Goal: Task Accomplishment & Management: Use online tool/utility

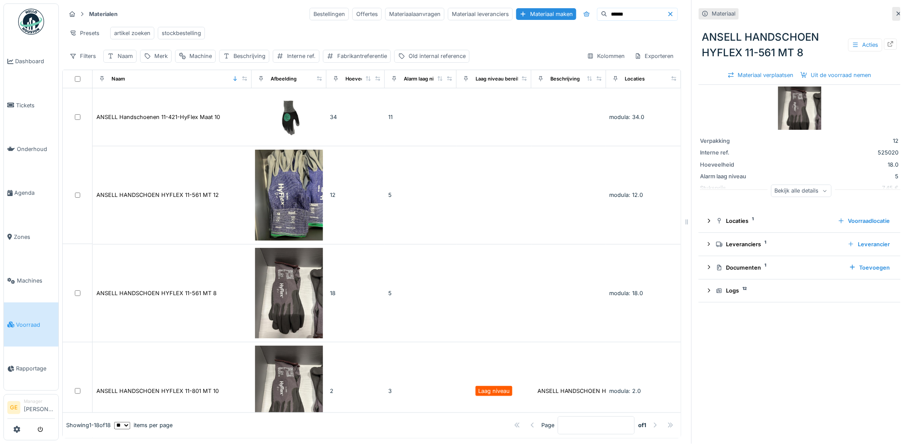
scroll to position [106, 0]
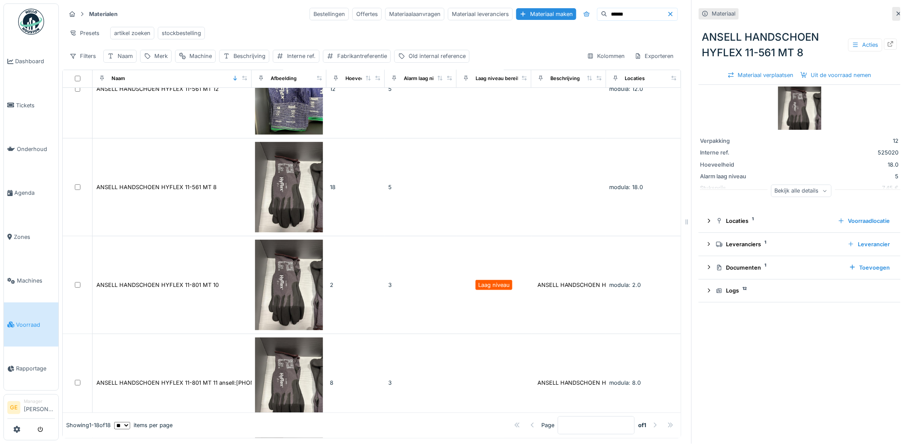
click at [638, 16] on input "******" at bounding box center [638, 14] width 60 height 12
type input "*"
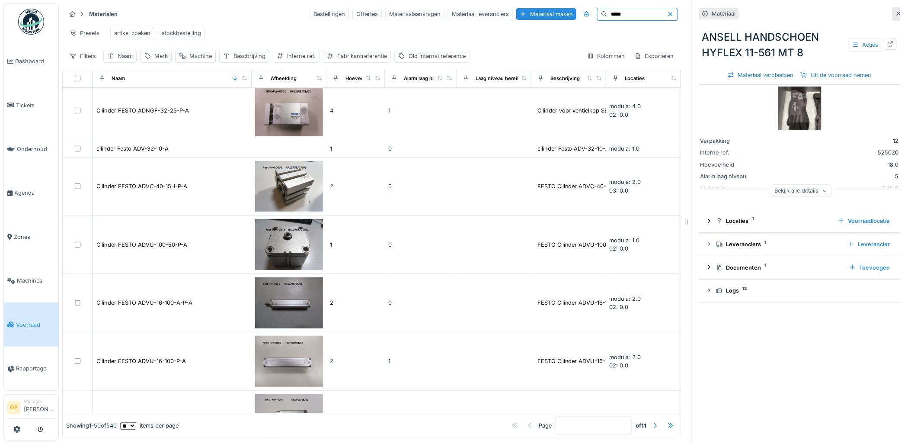
scroll to position [2545, 0]
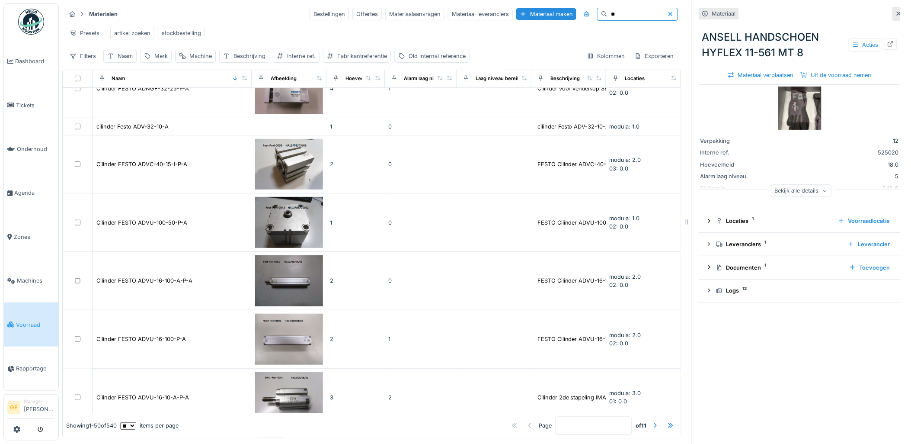
type input "*"
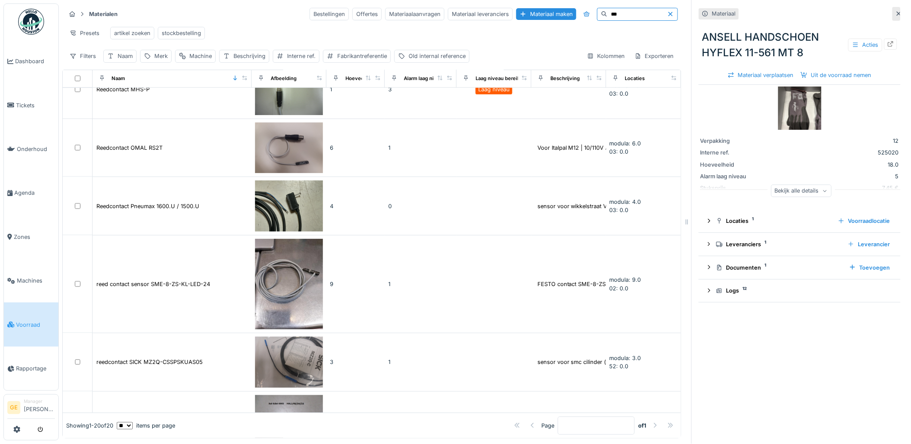
scroll to position [439, 0]
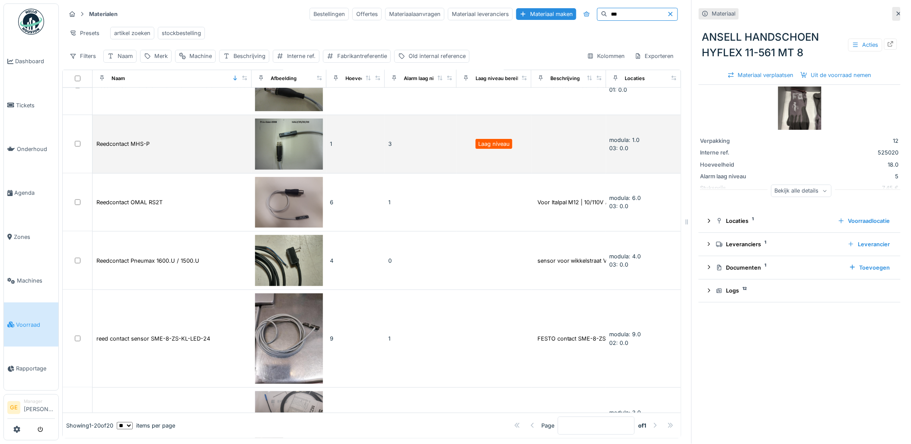
type input "***"
click at [291, 130] on img at bounding box center [289, 144] width 68 height 51
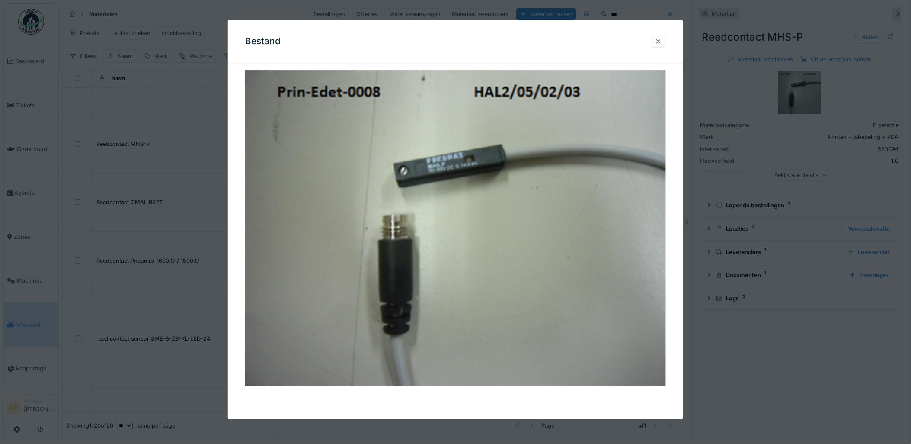
click at [662, 36] on div at bounding box center [658, 41] width 15 height 13
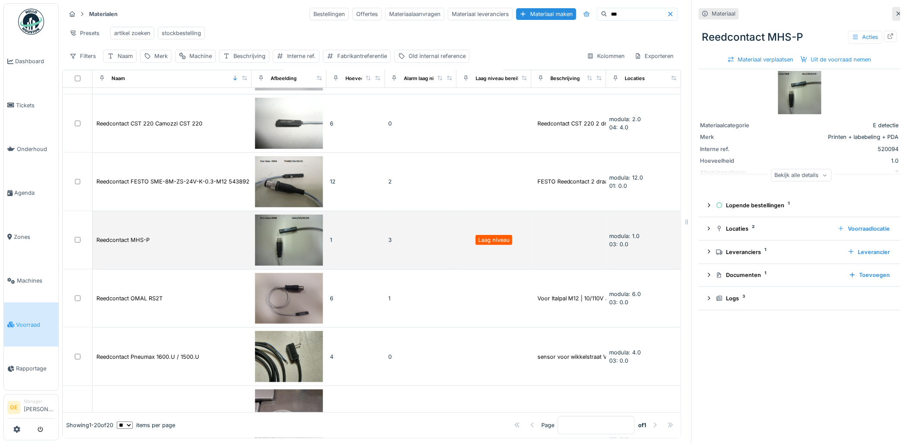
scroll to position [295, 0]
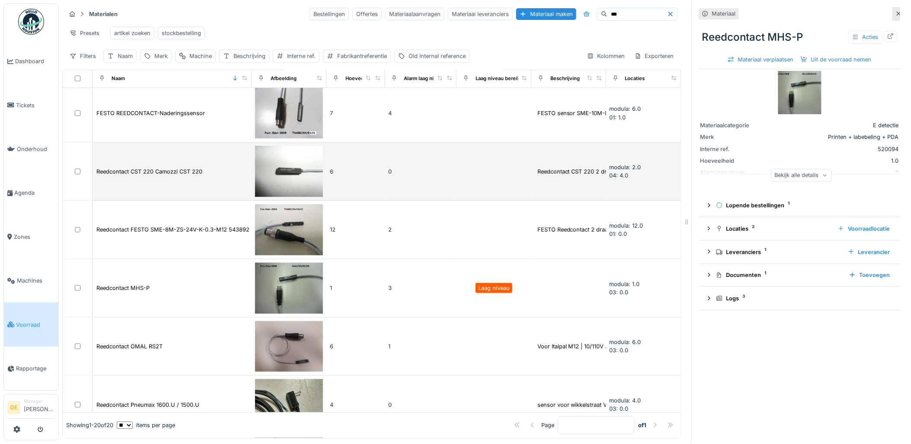
click at [284, 152] on img at bounding box center [289, 171] width 68 height 51
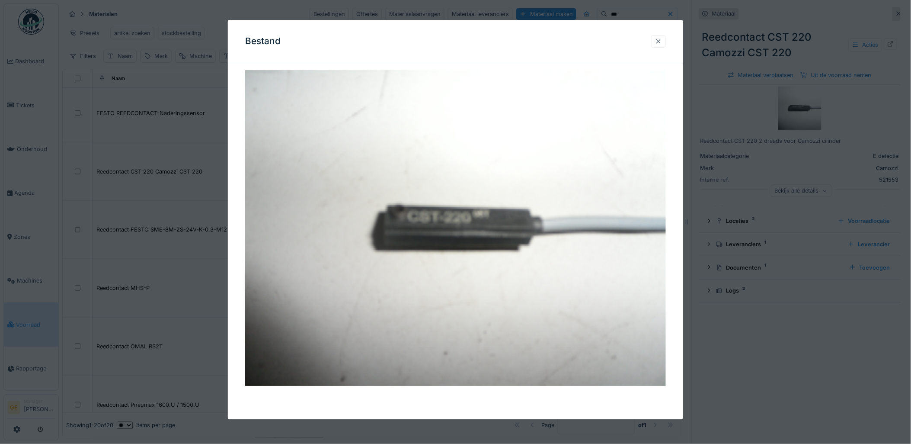
click at [662, 42] on div at bounding box center [658, 41] width 7 height 8
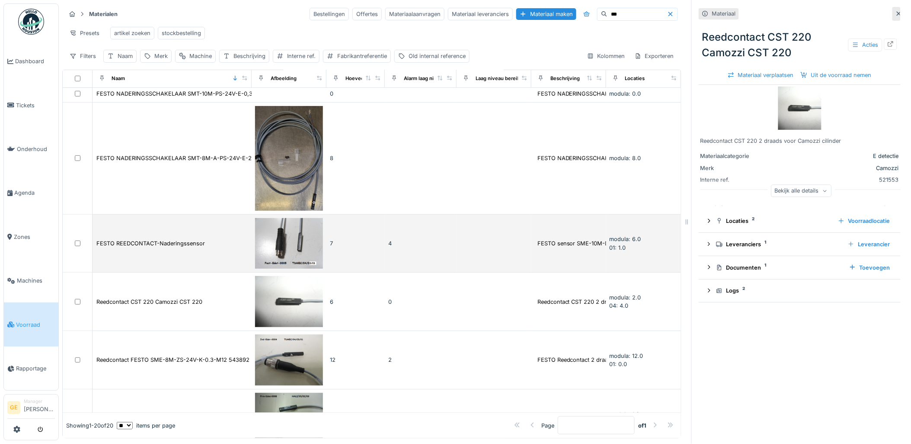
scroll to position [151, 0]
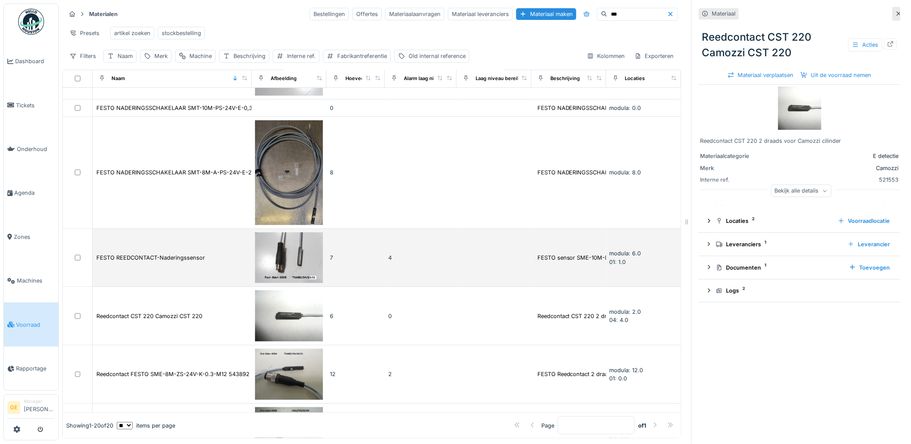
click at [283, 237] on img at bounding box center [289, 257] width 68 height 51
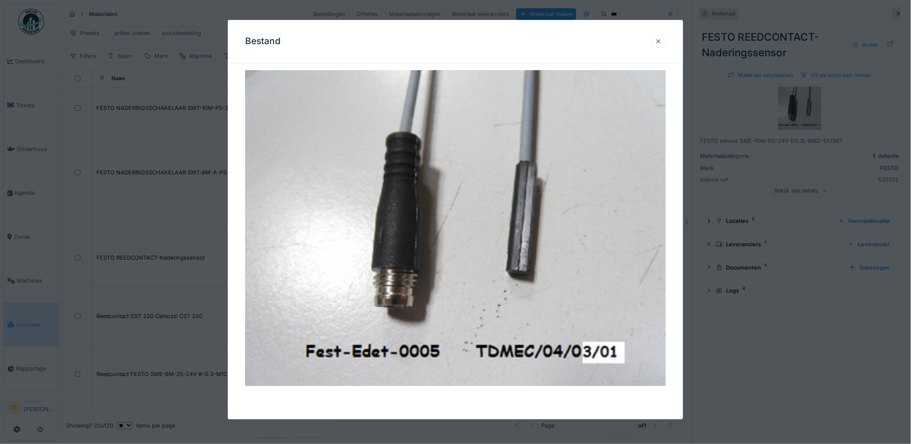
click at [665, 36] on div at bounding box center [658, 41] width 15 height 13
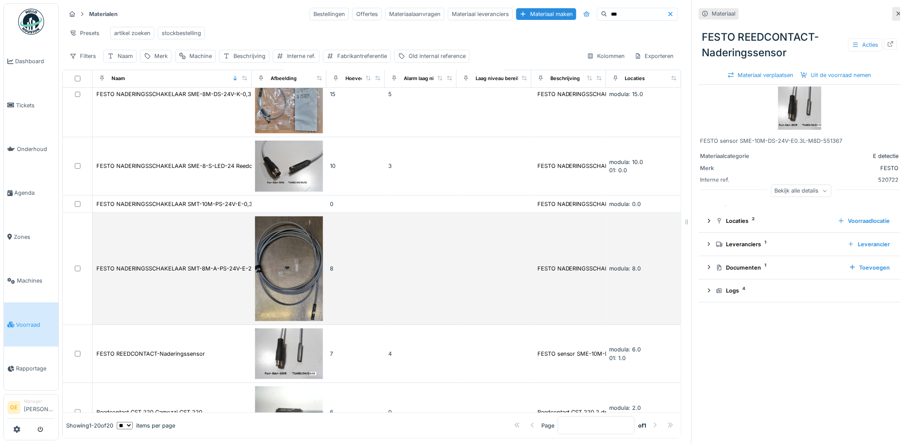
scroll to position [6, 0]
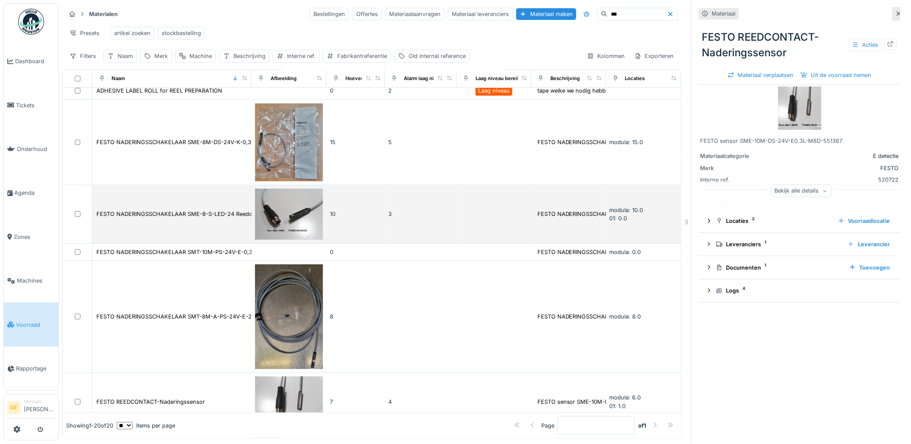
click at [287, 210] on img at bounding box center [289, 214] width 68 height 51
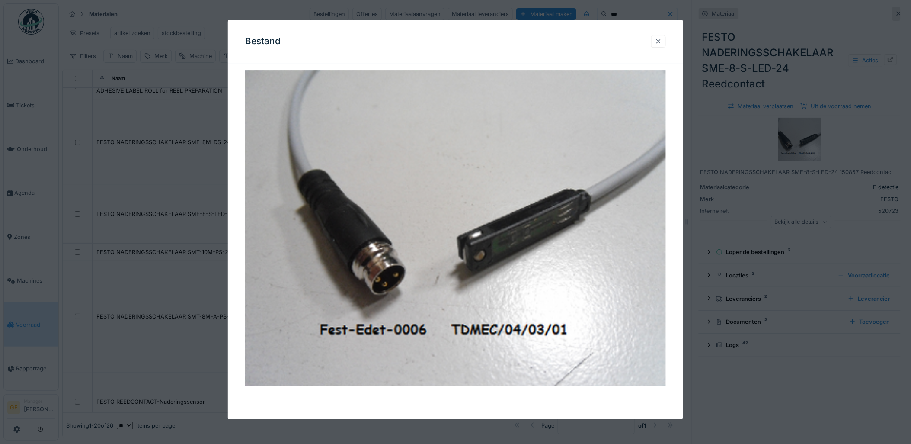
click at [662, 39] on div at bounding box center [658, 41] width 7 height 8
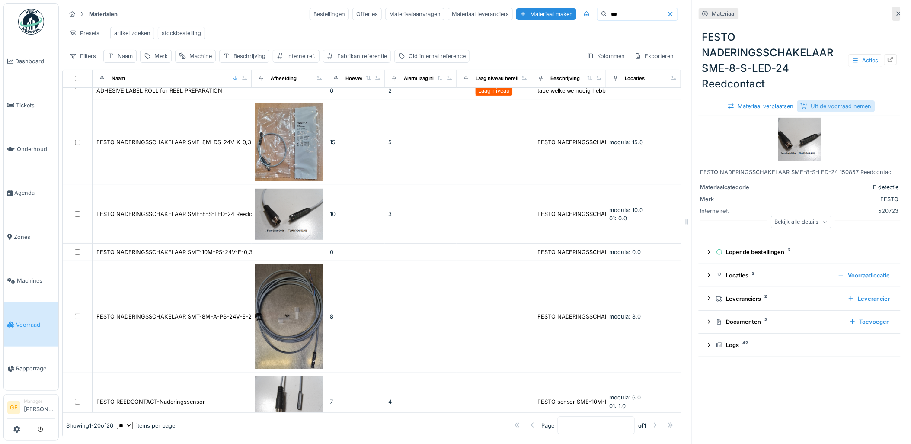
click at [840, 100] on div "Uit de voorraad nemen" at bounding box center [837, 106] width 78 height 12
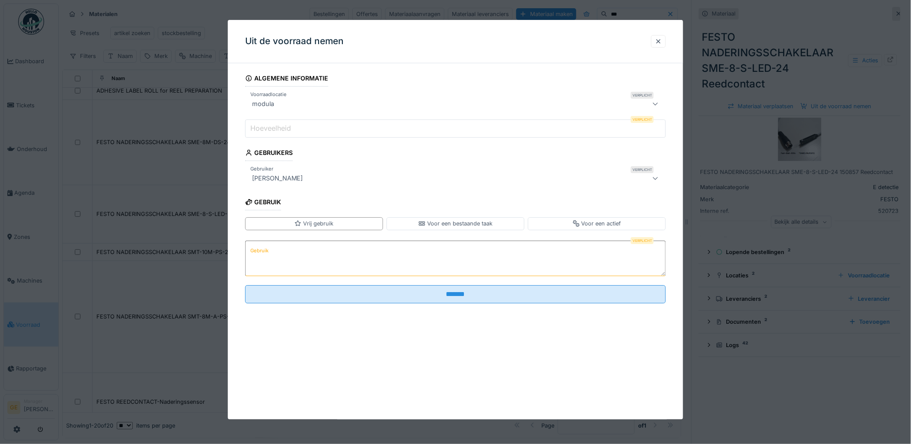
click at [343, 127] on input "Hoeveelheid" at bounding box center [455, 128] width 421 height 18
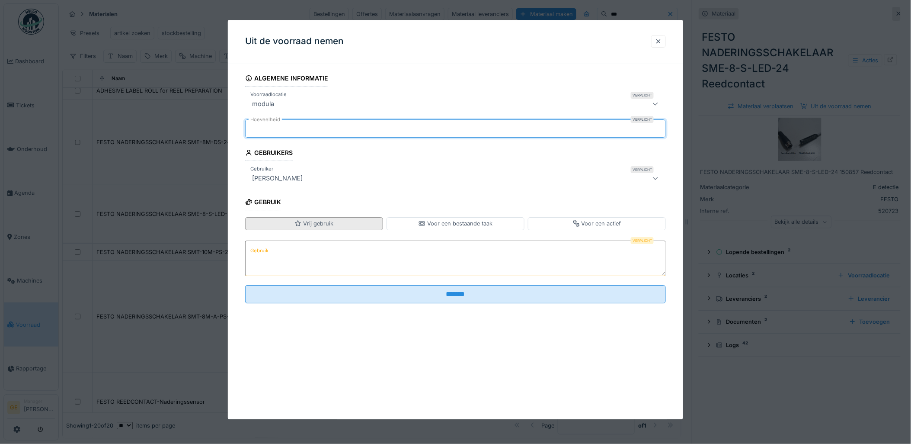
type input "*"
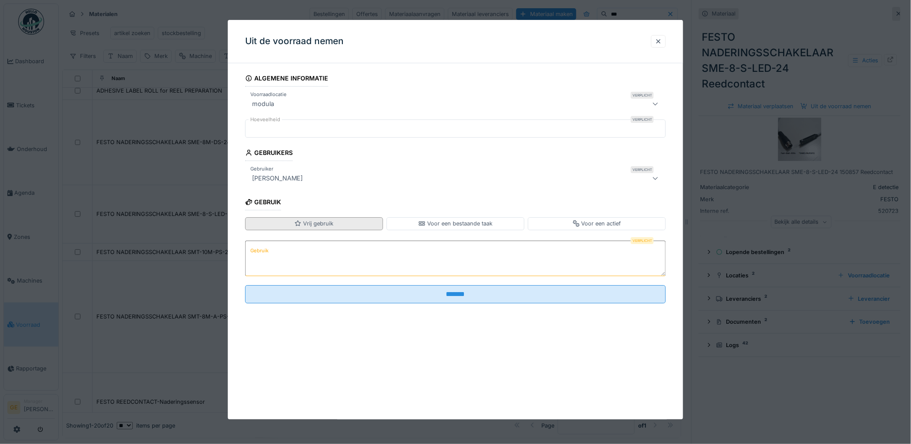
click at [314, 221] on div "Vrij gebruik" at bounding box center [314, 223] width 39 height 8
click at [292, 240] on textarea "Gebruik" at bounding box center [455, 257] width 421 height 35
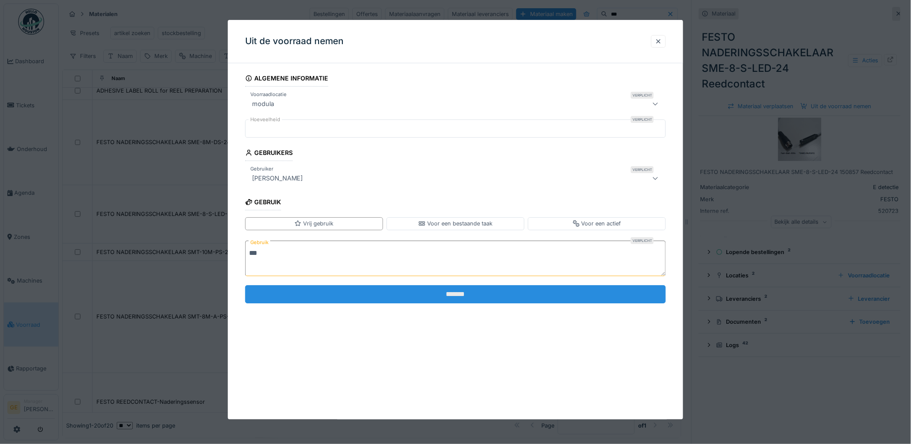
type textarea "***"
click at [530, 299] on input "*******" at bounding box center [455, 294] width 421 height 18
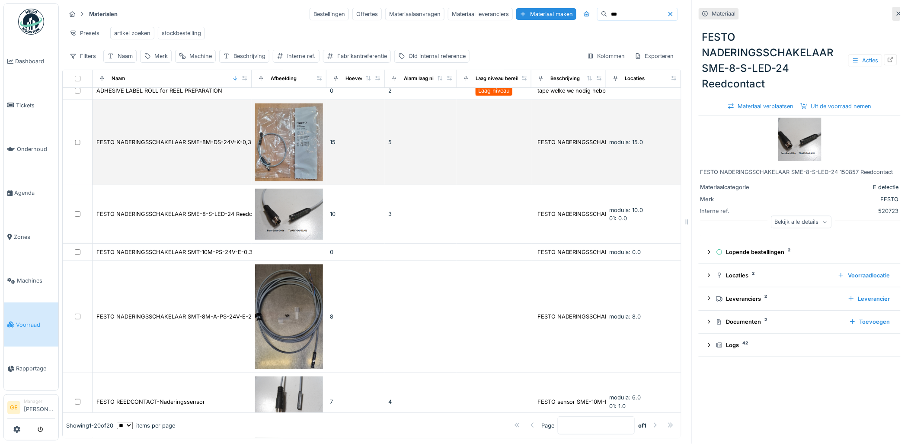
click at [276, 151] on img at bounding box center [289, 142] width 68 height 78
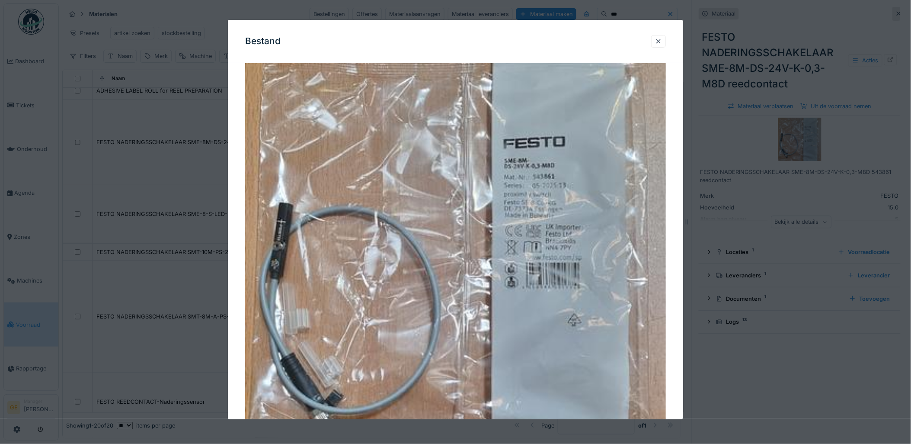
scroll to position [96, 0]
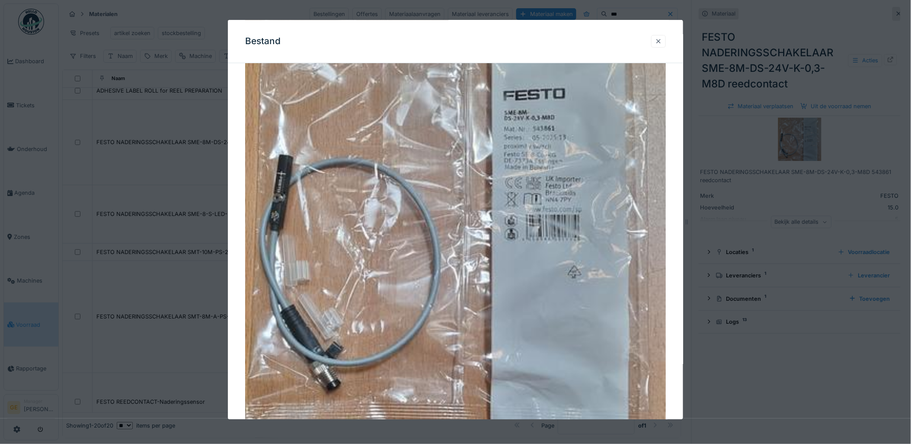
click at [662, 39] on div at bounding box center [658, 41] width 7 height 8
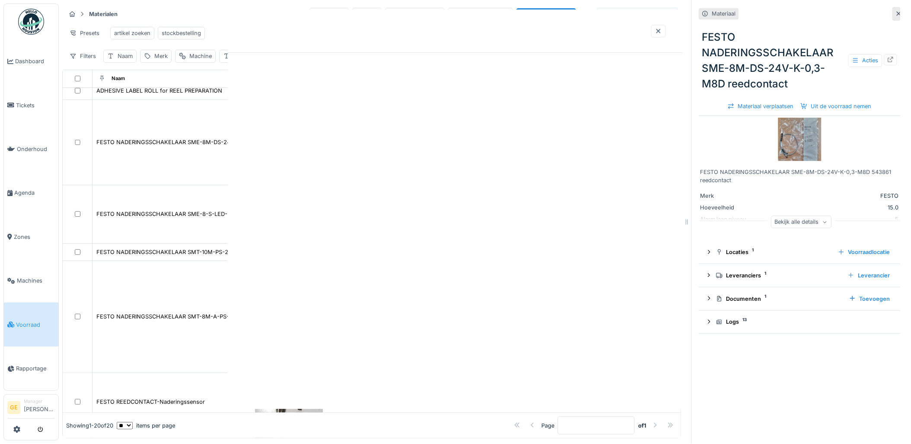
scroll to position [0, 0]
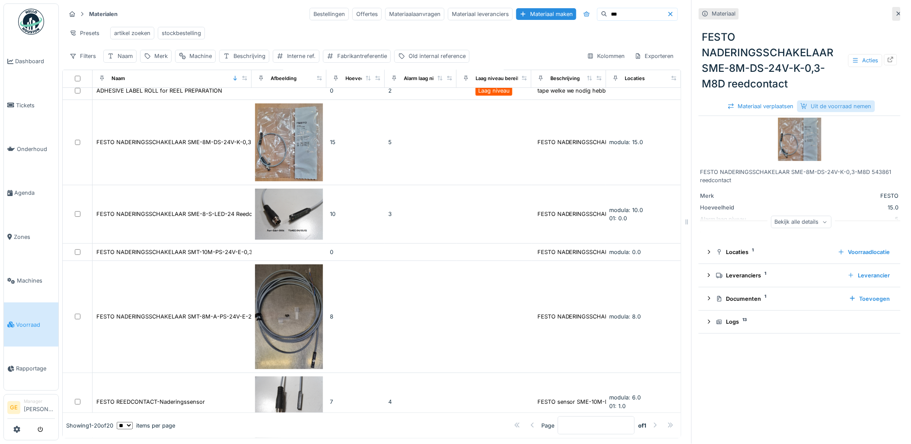
click at [836, 100] on div "Uit de voorraad nemen" at bounding box center [837, 106] width 78 height 12
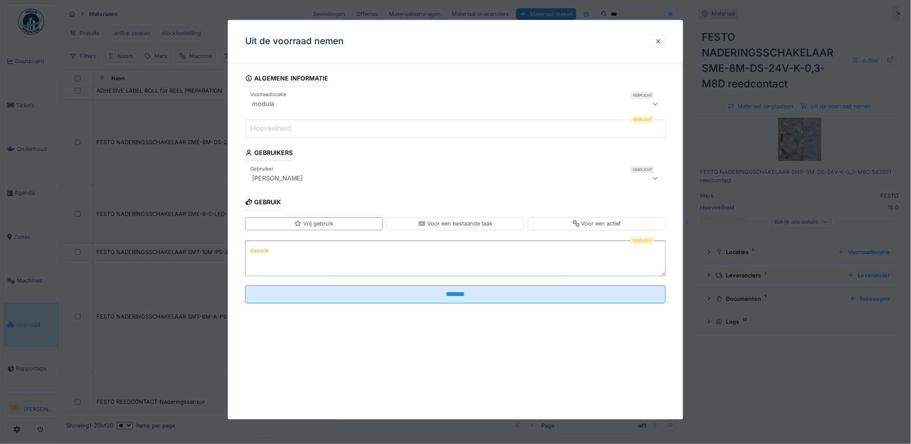
click at [324, 132] on input "Hoeveelheid" at bounding box center [455, 128] width 421 height 18
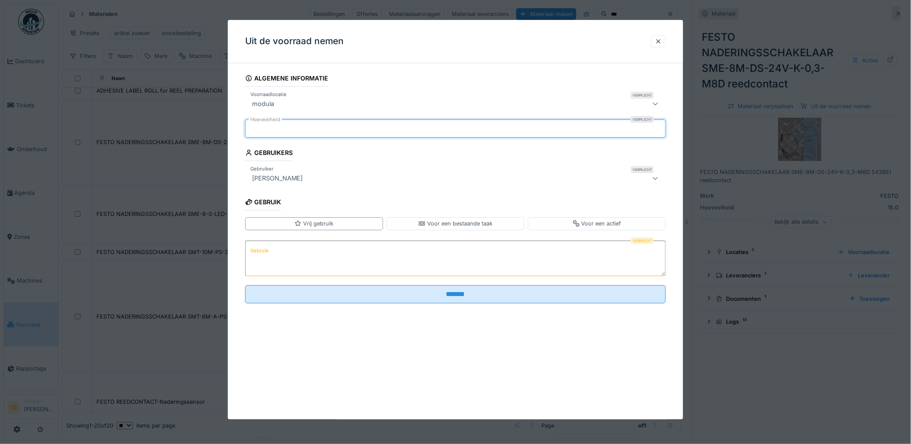
type input "*"
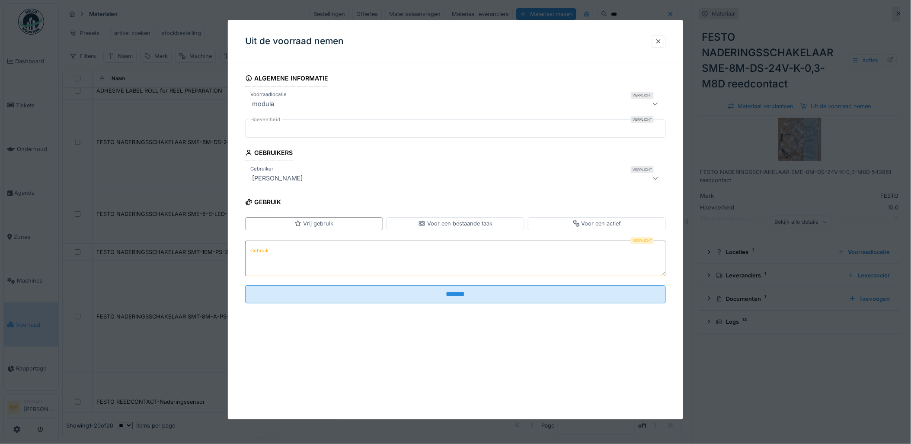
click at [335, 270] on textarea "Gebruik" at bounding box center [455, 257] width 421 height 35
click at [338, 219] on div "Vrij gebruik" at bounding box center [314, 223] width 138 height 13
click at [331, 256] on textarea "Gebruik" at bounding box center [455, 257] width 421 height 35
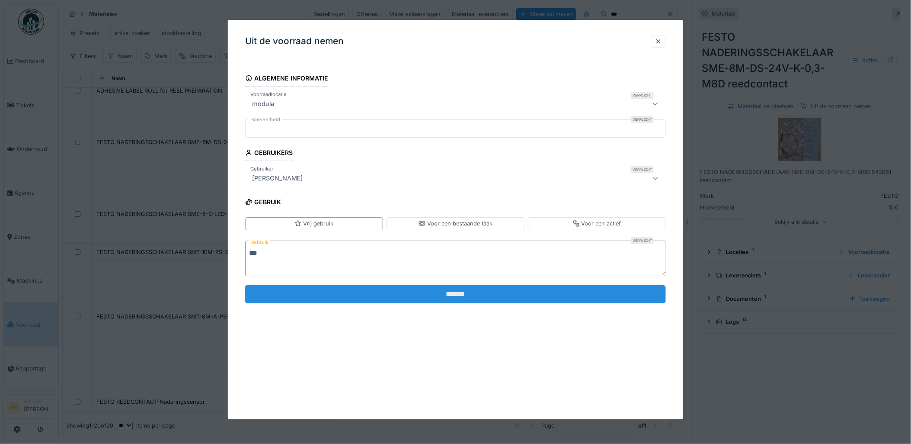
type textarea "***"
click at [551, 292] on input "*******" at bounding box center [455, 294] width 421 height 18
